Goal: Obtain resource: Download file/media

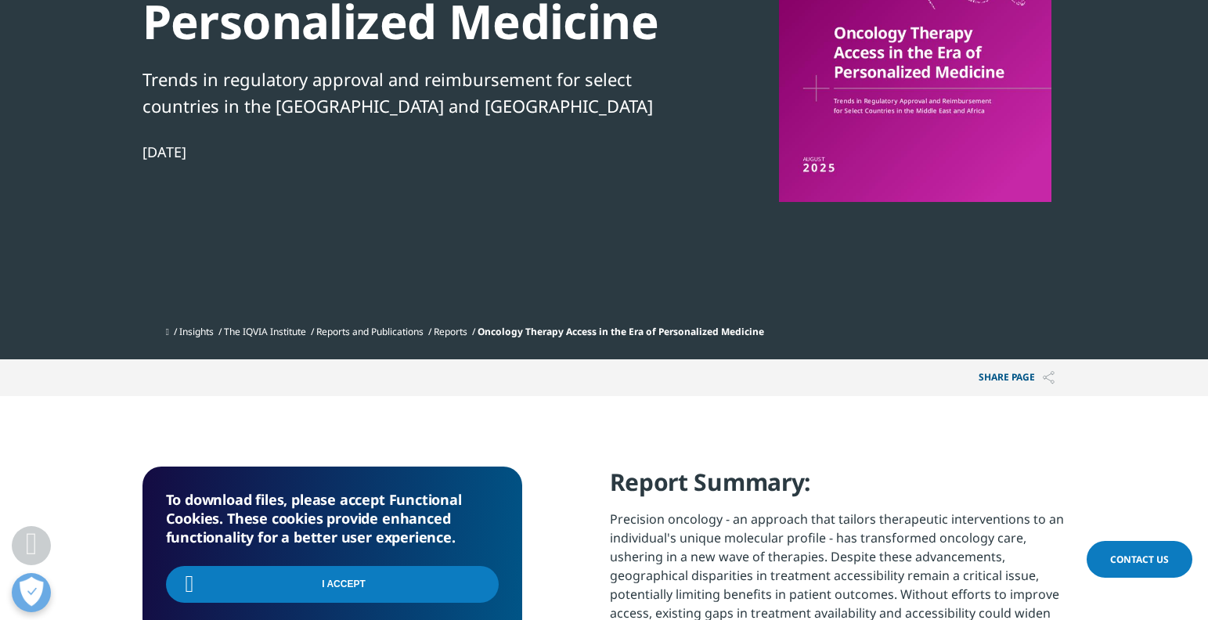
scroll to position [235, 0]
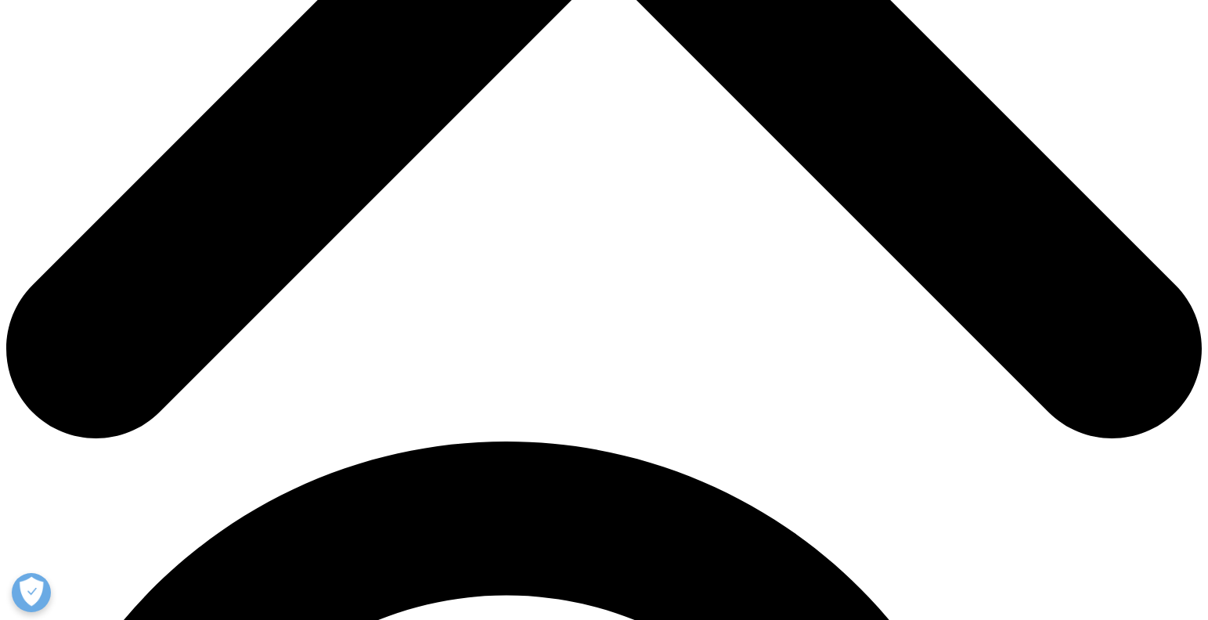
scroll to position [783, 0]
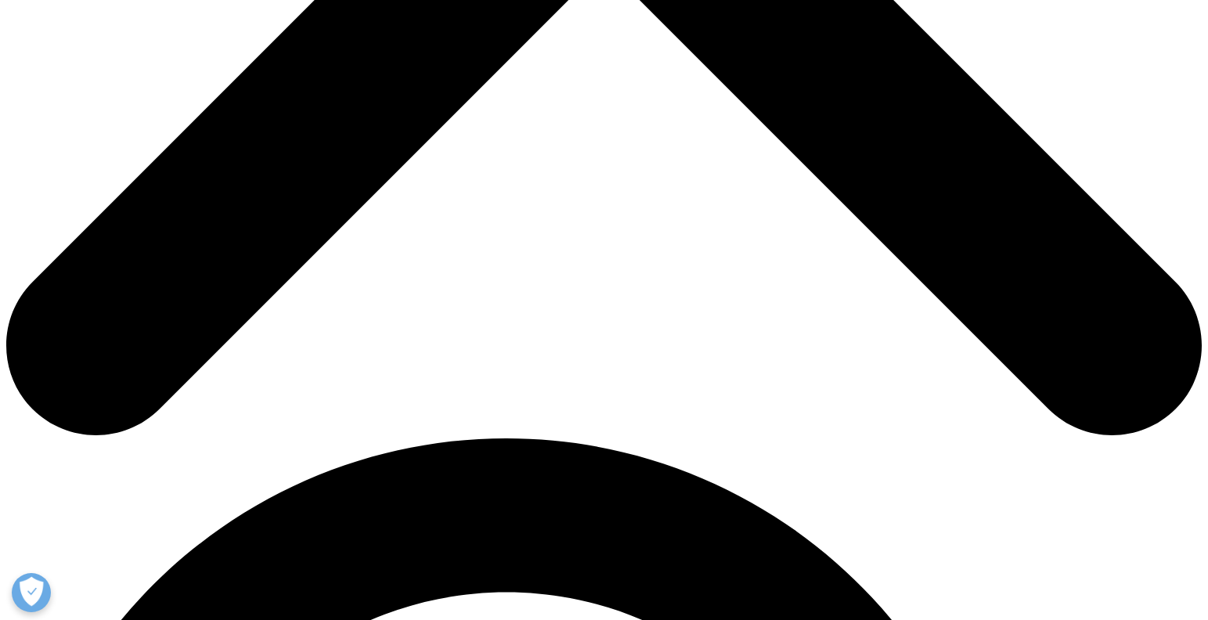
type input "Mark"
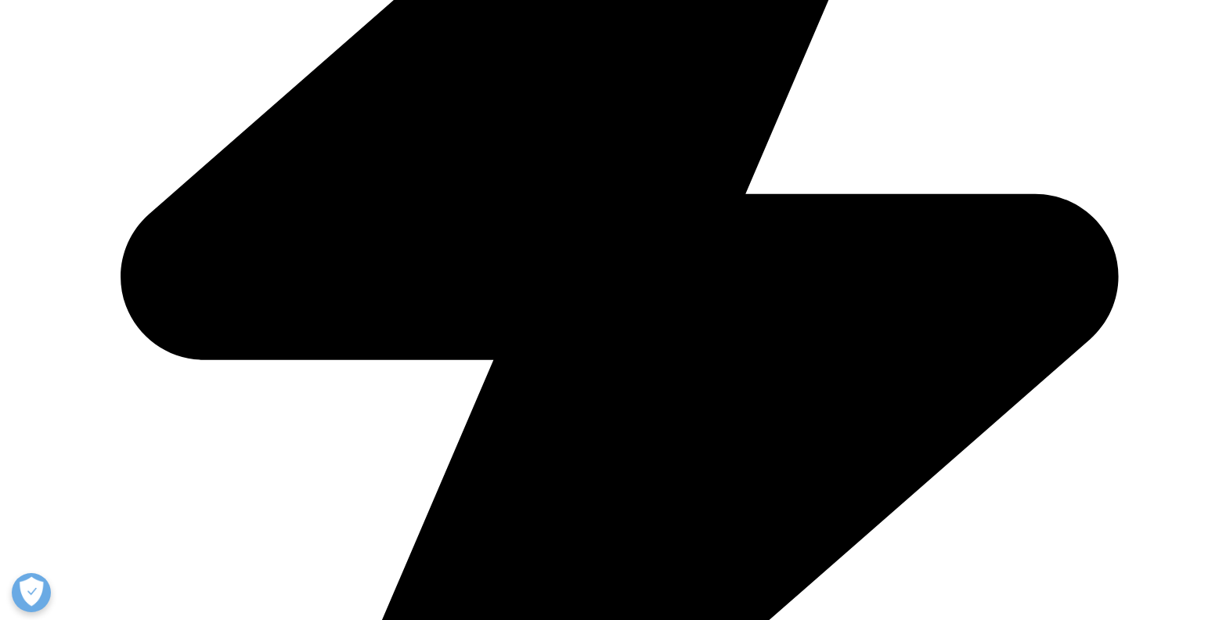
type input "Cocksedge"
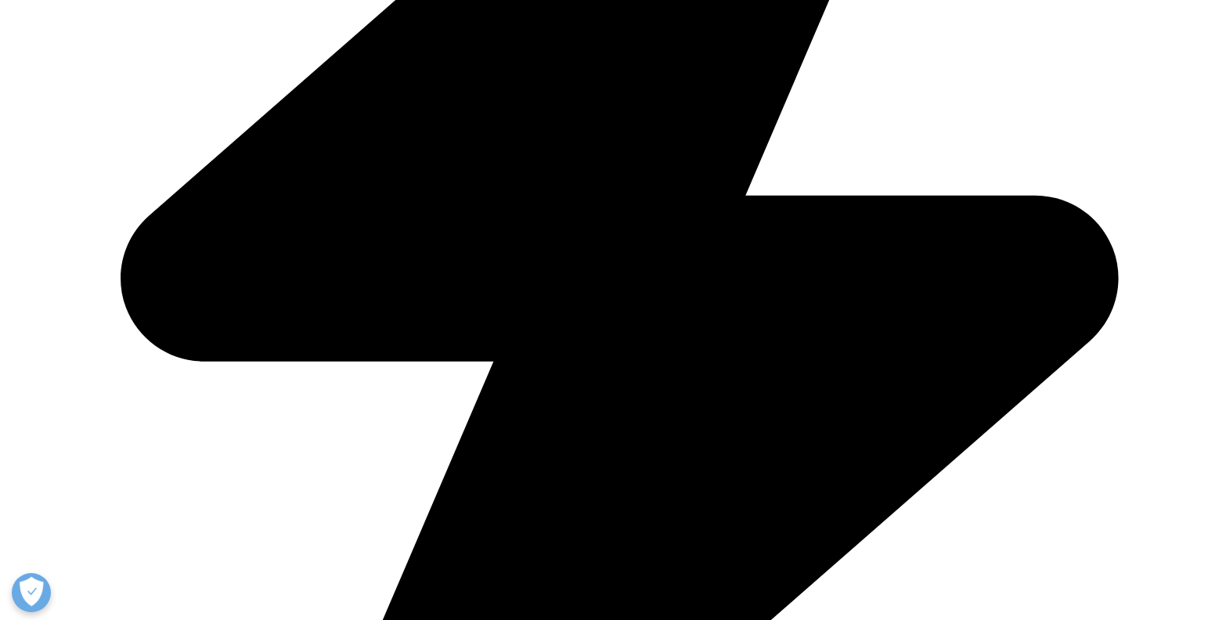
type input "mark.cocksedge@novartis.com"
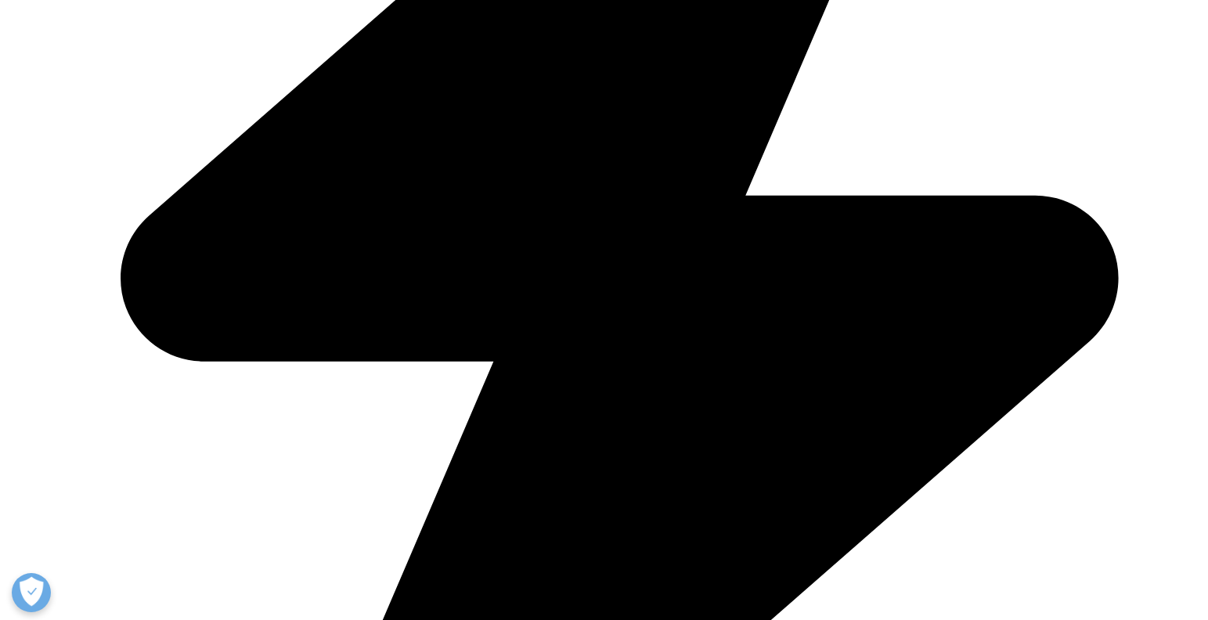
type input "Novartis"
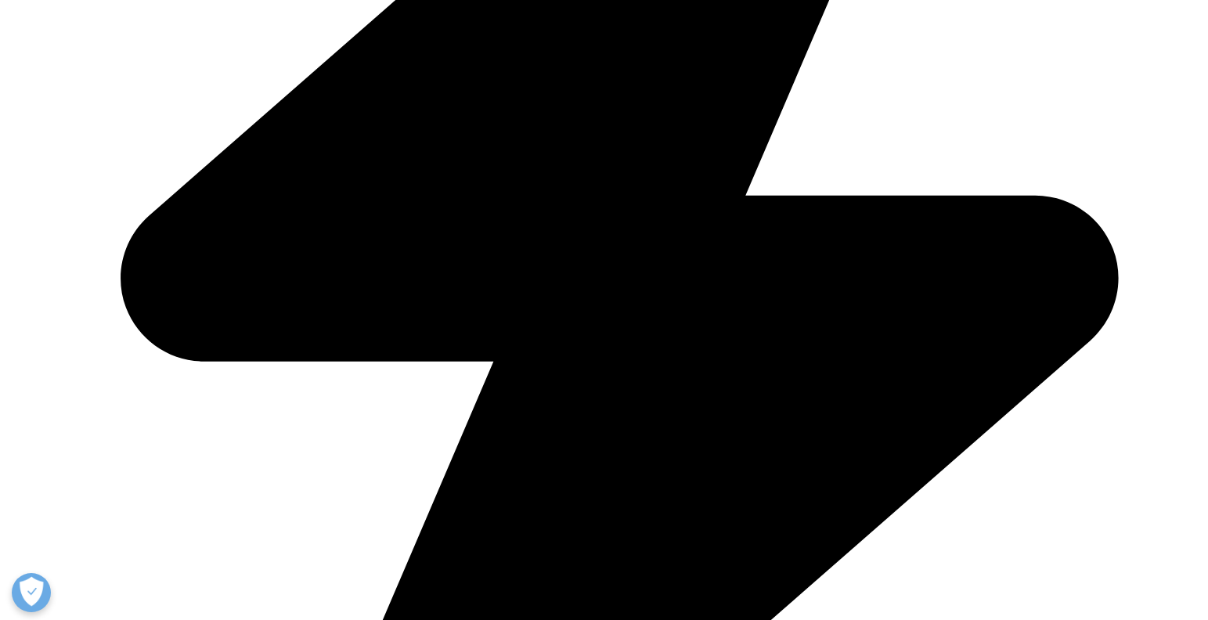
select select "South Africa"
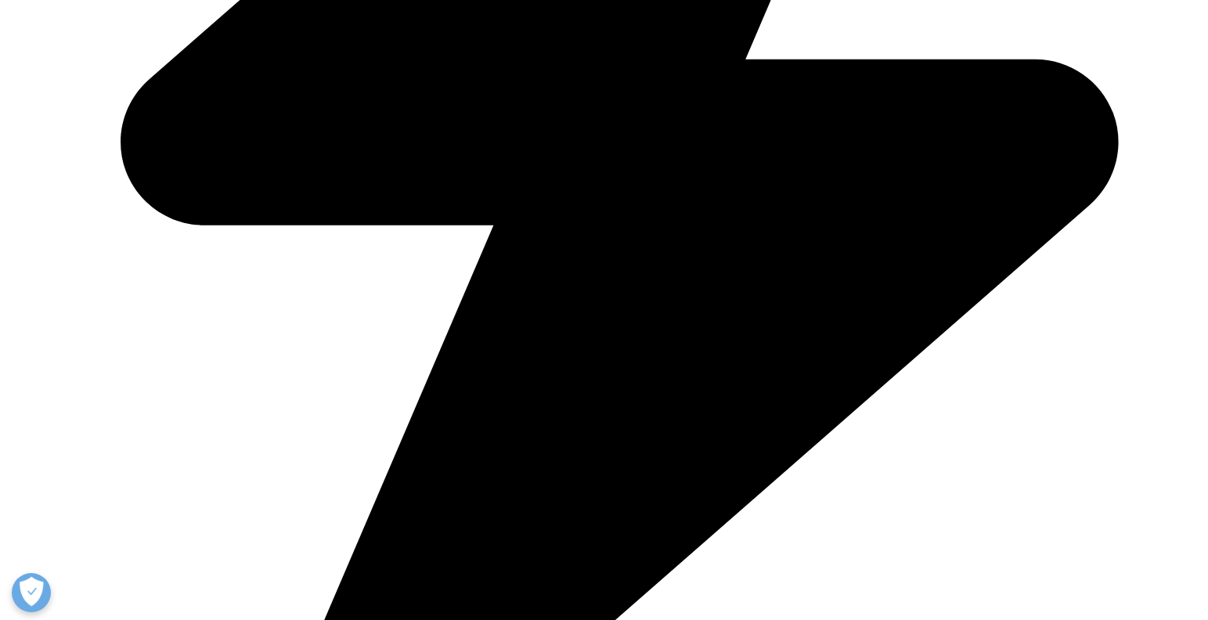
scroll to position [939, 0]
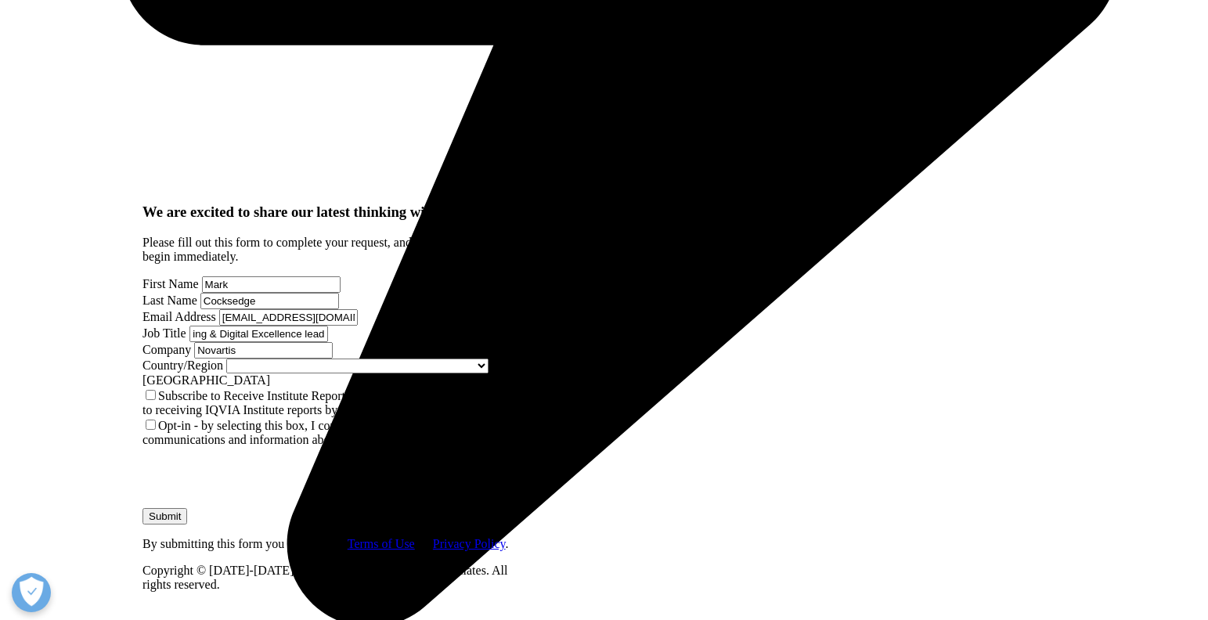
scroll to position [1174, 0]
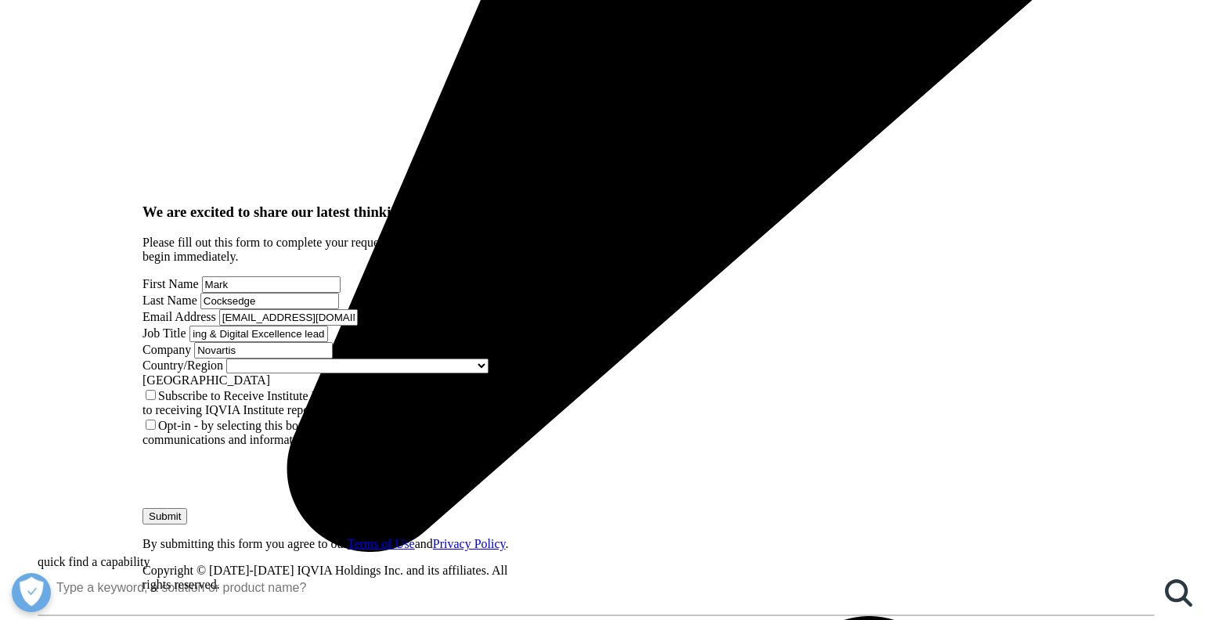
type input "Marketing & Digital Excellence lead"
click at [187, 508] on input "Submit" at bounding box center [164, 516] width 45 height 16
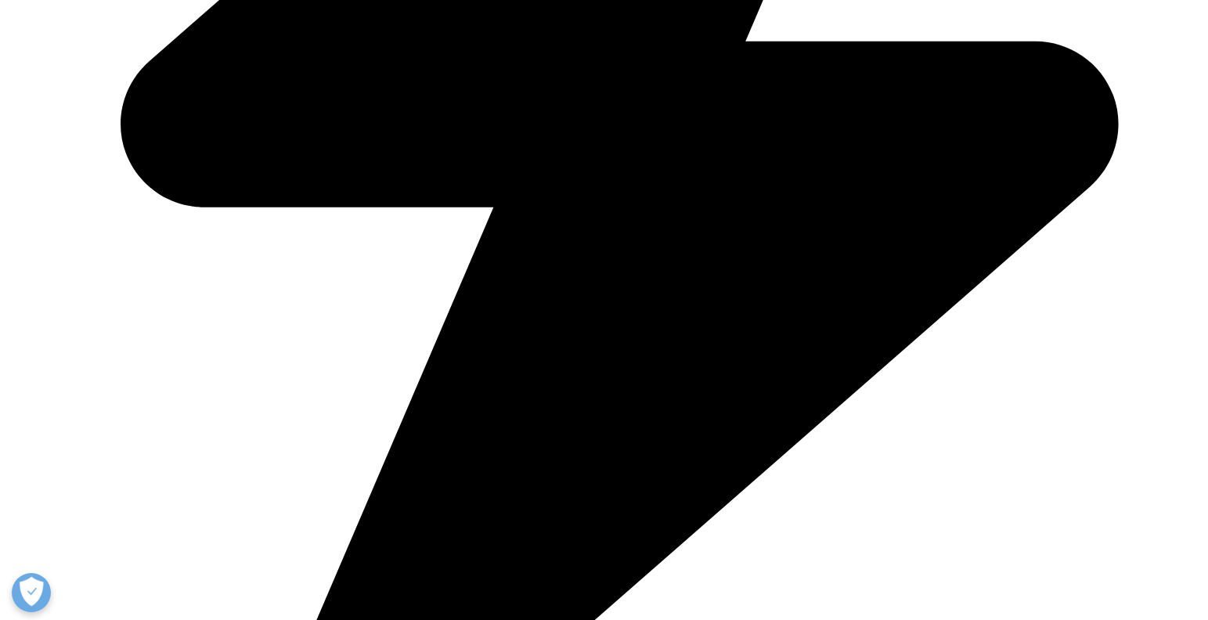
scroll to position [116, 380]
drag, startPoint x: 330, startPoint y: 61, endPoint x: 319, endPoint y: 152, distance: 91.4
